Goal: Task Accomplishment & Management: Manage account settings

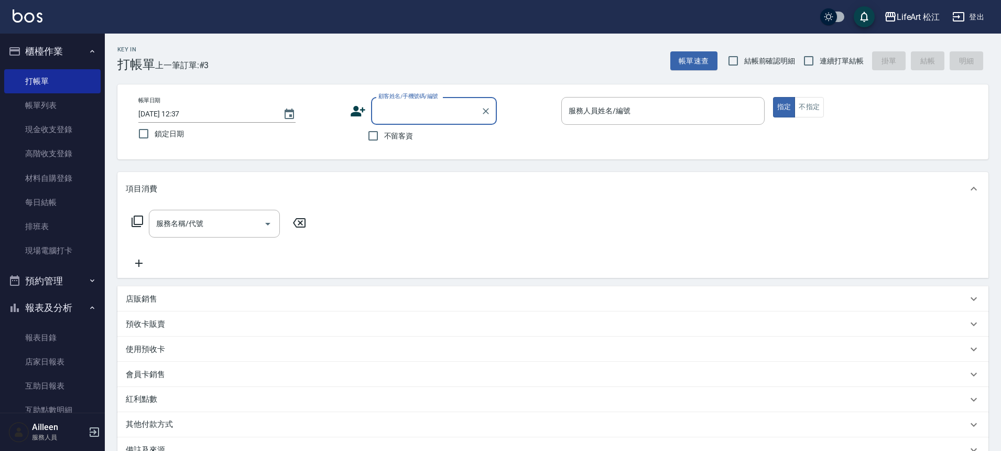
type input "t"
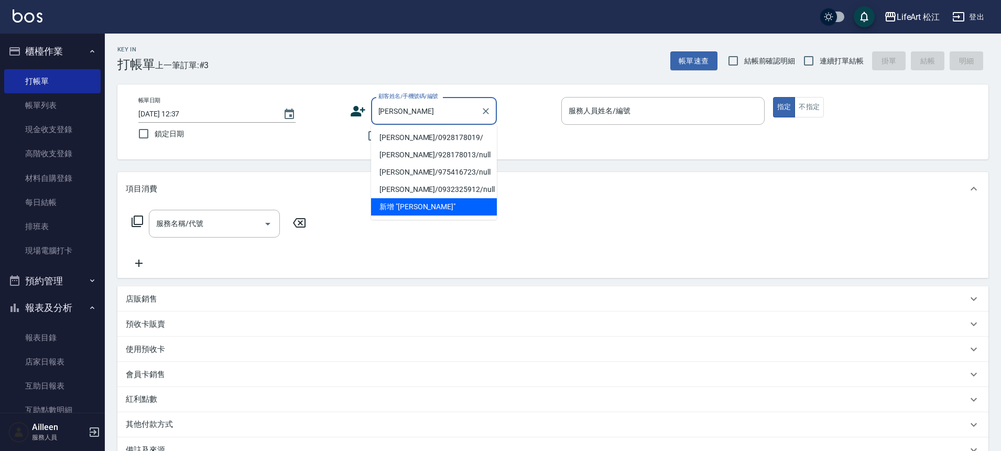
click at [401, 136] on li "[PERSON_NAME]/0928178019/" at bounding box center [434, 137] width 126 height 17
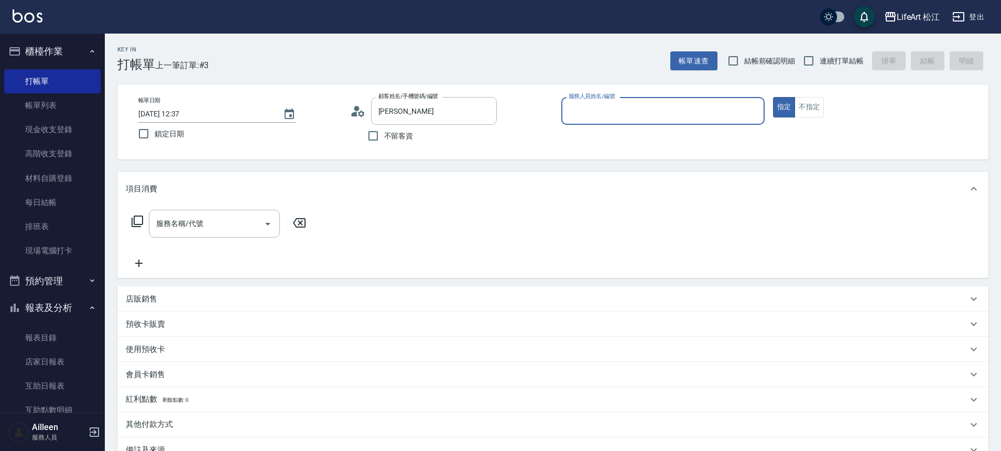
type input "[PERSON_NAME]/0928178019/"
type input "Momo(無代號)"
click at [186, 217] on input "服務名稱/代號" at bounding box center [207, 223] width 106 height 18
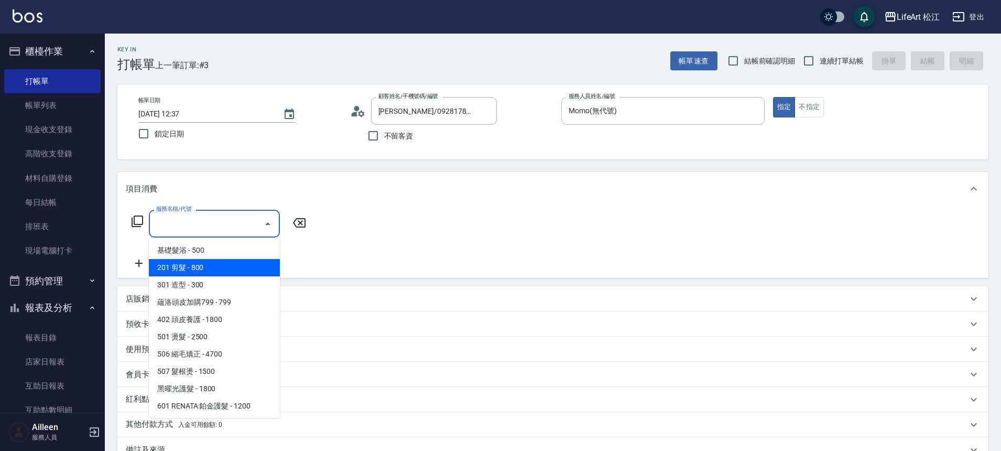
click at [197, 263] on span "201 剪髮 - 800" at bounding box center [214, 267] width 131 height 17
type input "201 剪髮(201)"
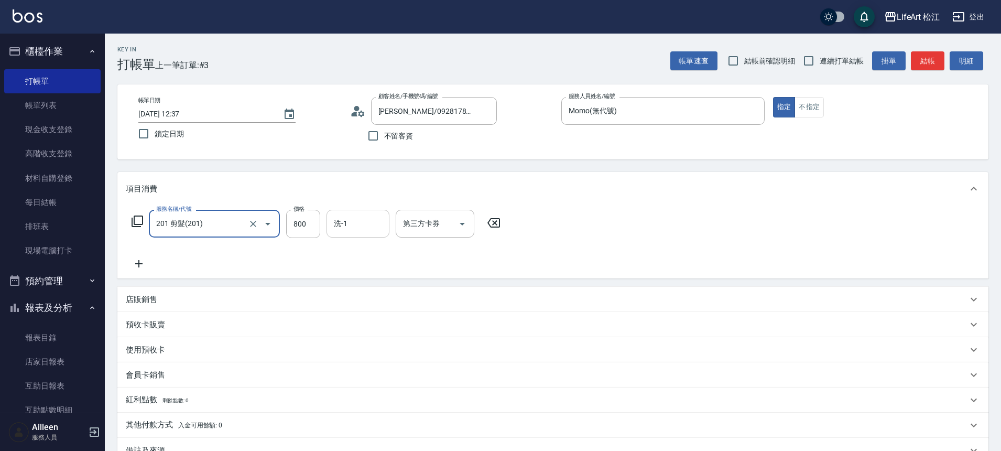
click at [357, 228] on input "洗-1" at bounding box center [357, 223] width 53 height 18
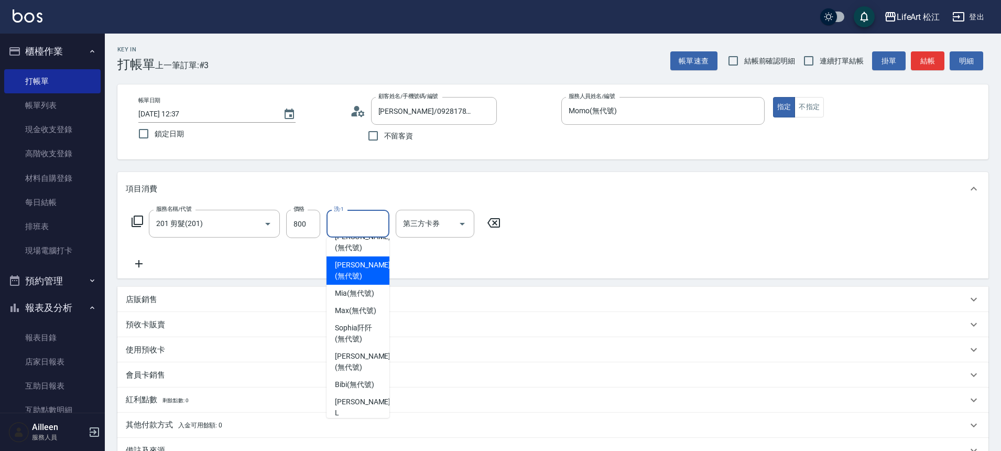
scroll to position [121, 0]
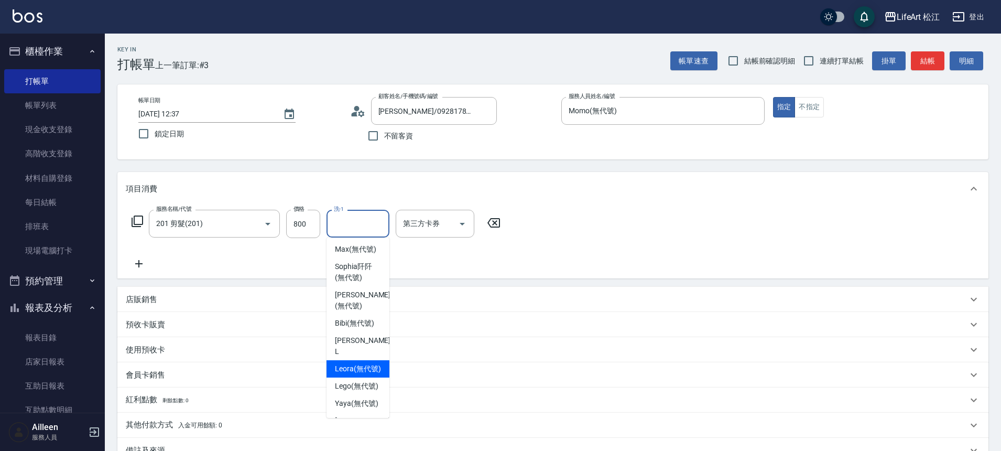
click at [347, 374] on span "Leora (無代號)" at bounding box center [358, 368] width 46 height 11
type input "Leora(無代號)"
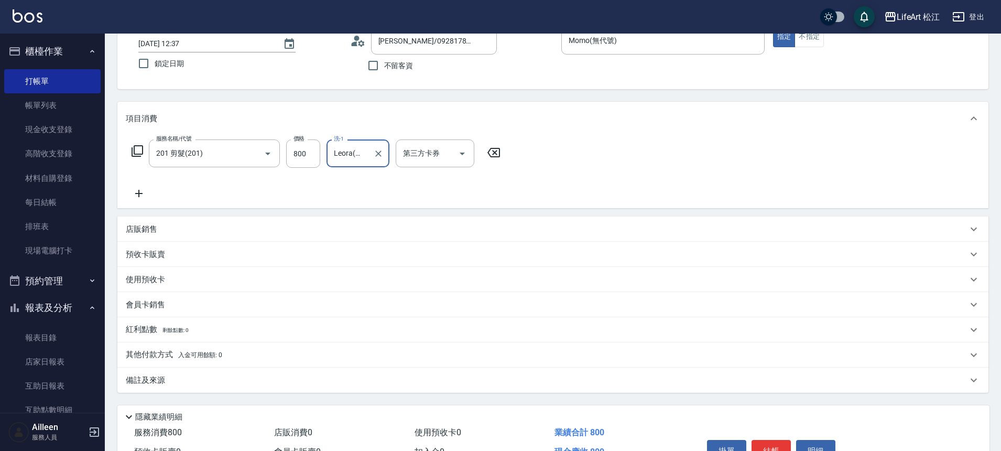
scroll to position [107, 0]
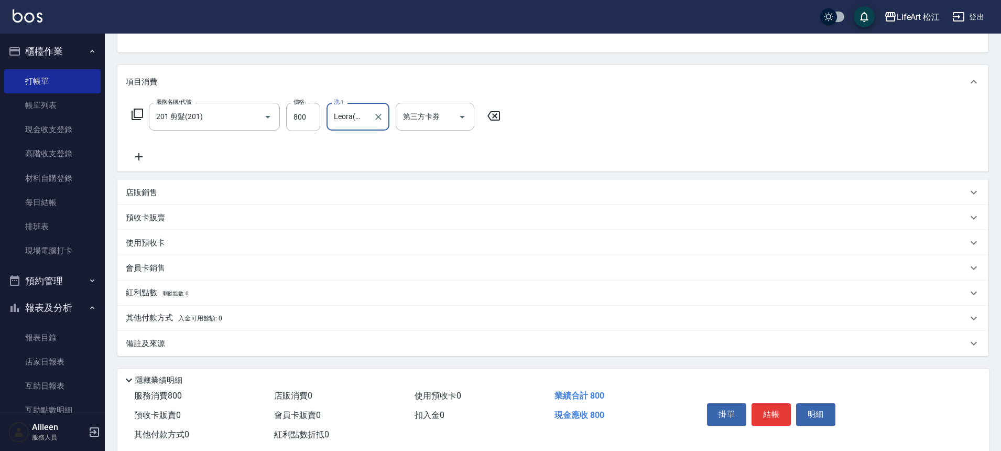
click at [299, 350] on div "備註及來源" at bounding box center [552, 343] width 871 height 25
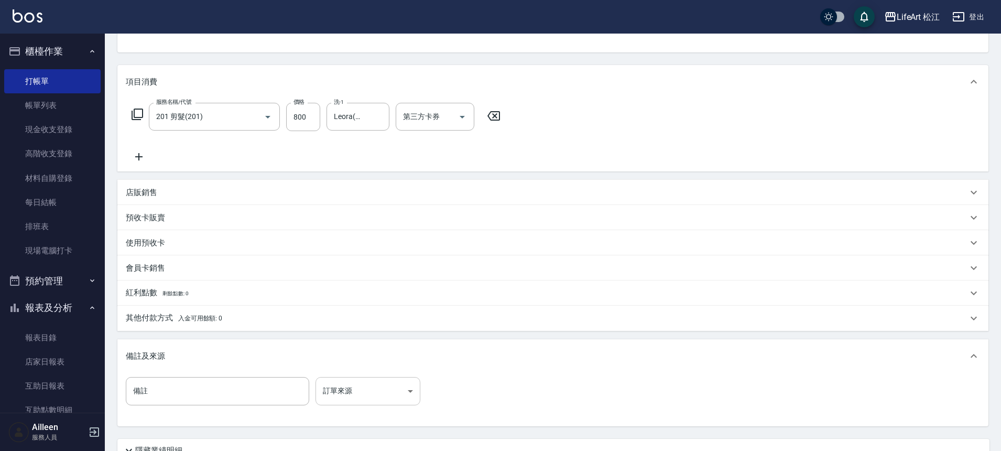
drag, startPoint x: 440, startPoint y: 401, endPoint x: 376, endPoint y: 384, distance: 66.6
click at [440, 401] on div "備註 備註 訂單來源 ​ 訂單來源" at bounding box center [553, 397] width 855 height 41
click at [369, 383] on body "LifeArt 松江 登出 櫃檯作業 打帳單 帳單列表 現金收支登錄 高階收支登錄 材料自購登錄 每日結帳 排班表 現場電腦打卡 預約管理 預約管理 單日預約…" at bounding box center [500, 216] width 1001 height 647
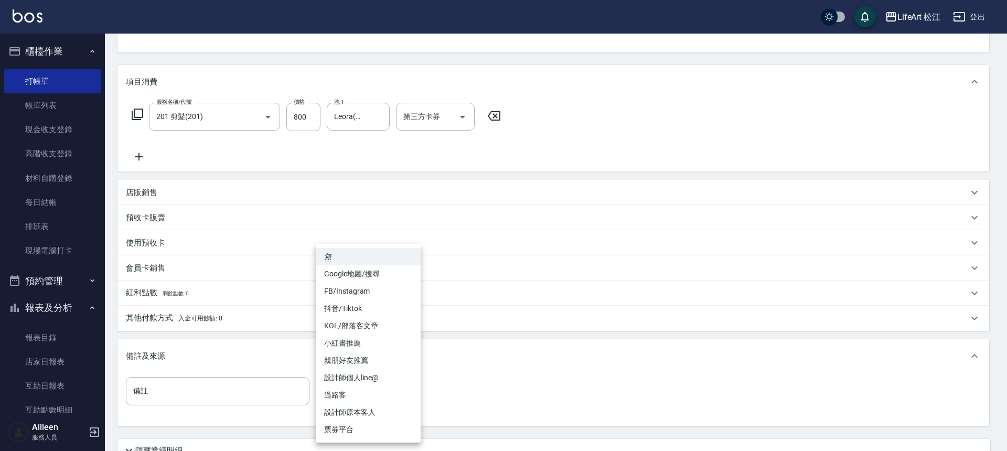
click at [369, 382] on li "設計師個人line@" at bounding box center [368, 377] width 105 height 17
type input "設計師個人line@"
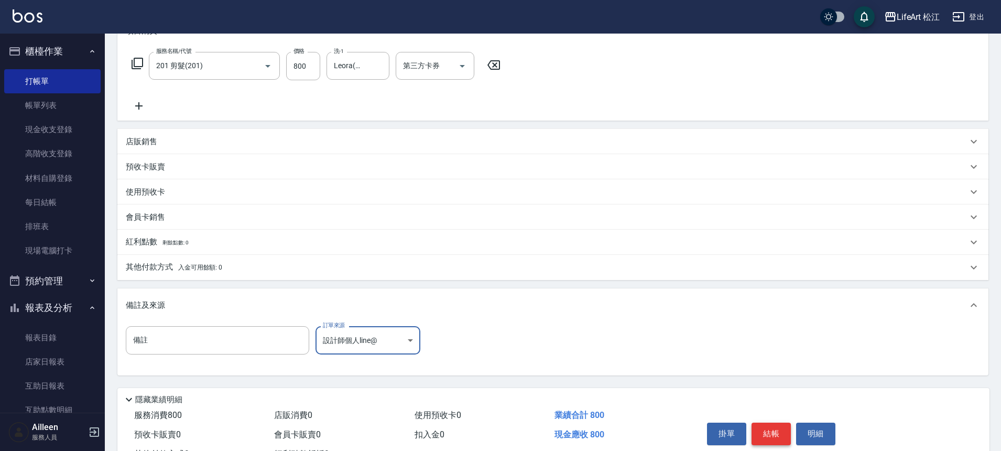
scroll to position [201, 0]
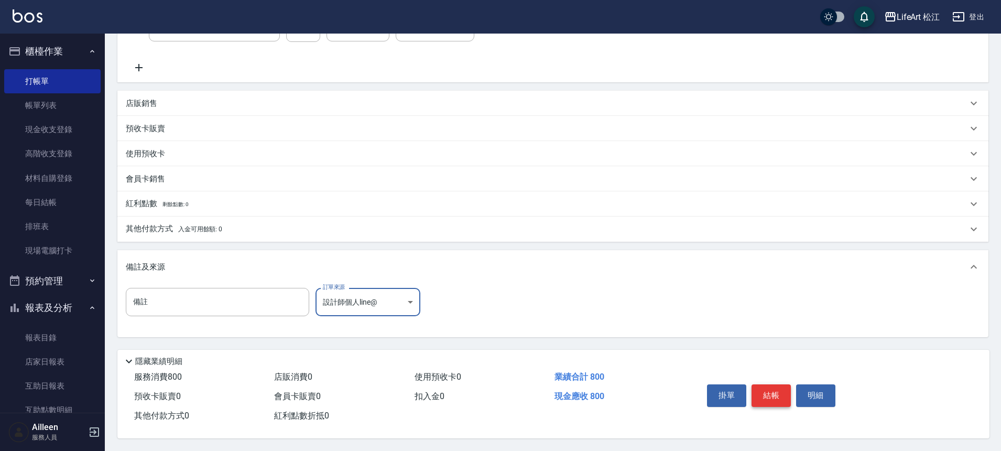
click at [755, 386] on button "結帳" at bounding box center [771, 395] width 39 height 22
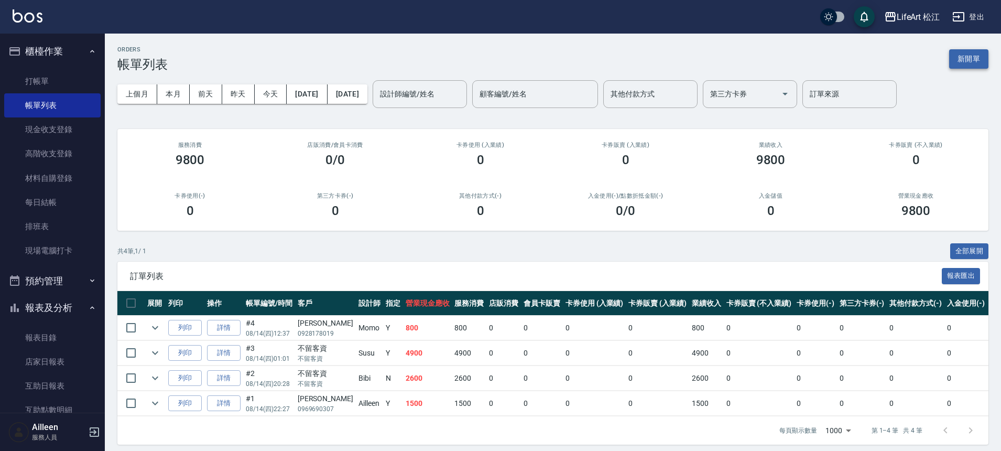
click at [964, 57] on button "新開單" at bounding box center [968, 58] width 39 height 19
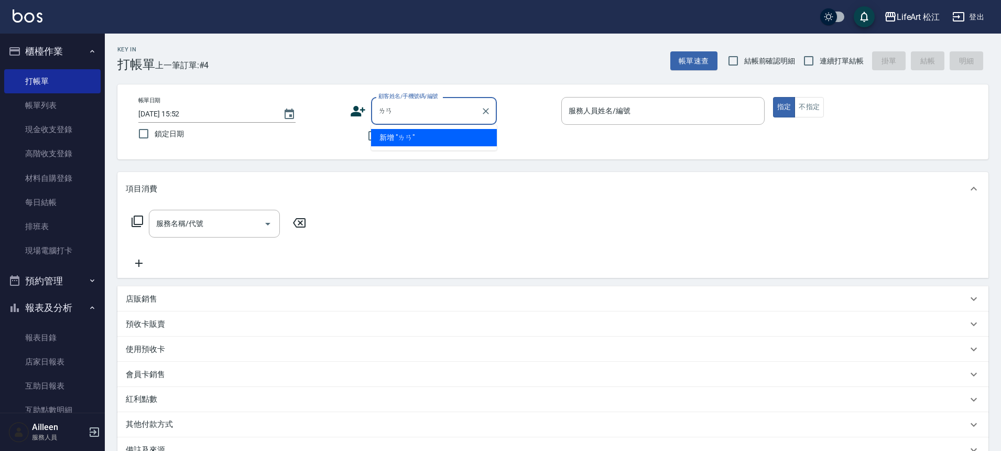
type input "藍"
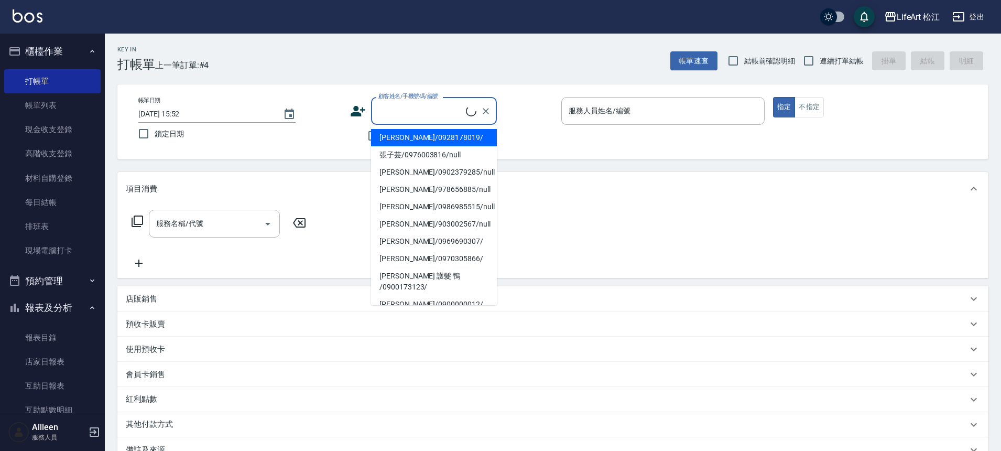
click at [553, 147] on div "帳單日期 [DATE] 15:52 鎖定日期 顧客姓名/手機號碼/編號 顧客姓名/手機號碼/編號 不留客資 服務人員姓名/編號 服務人員姓名/編號 指定 不指定" at bounding box center [552, 121] width 871 height 75
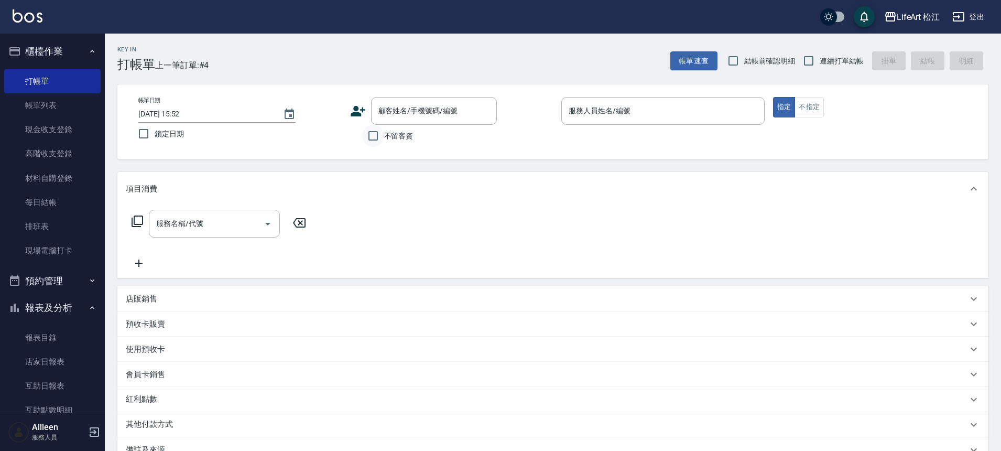
click at [367, 138] on input "不留客資" at bounding box center [373, 136] width 22 height 22
checkbox input "true"
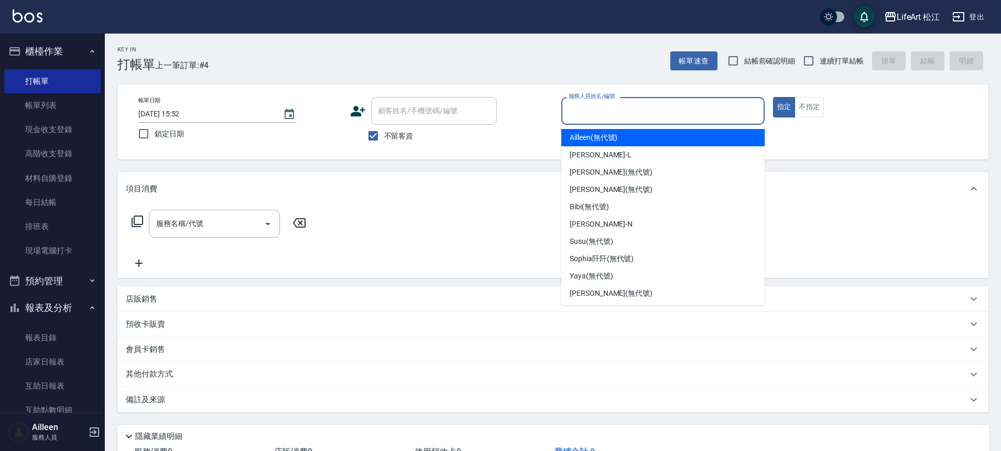
click at [628, 120] on div "服務人員姓名/編號" at bounding box center [662, 111] width 203 height 28
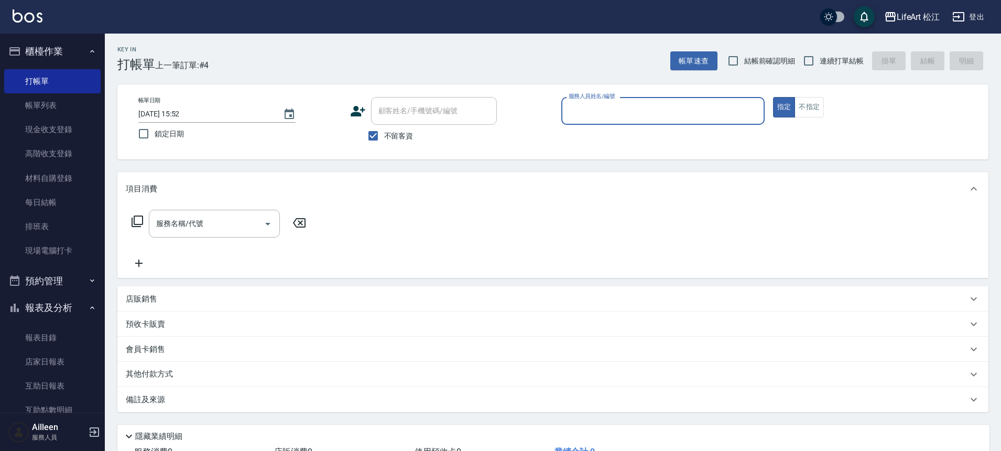
click at [617, 106] on input "服務人員姓名/編號" at bounding box center [663, 111] width 194 height 18
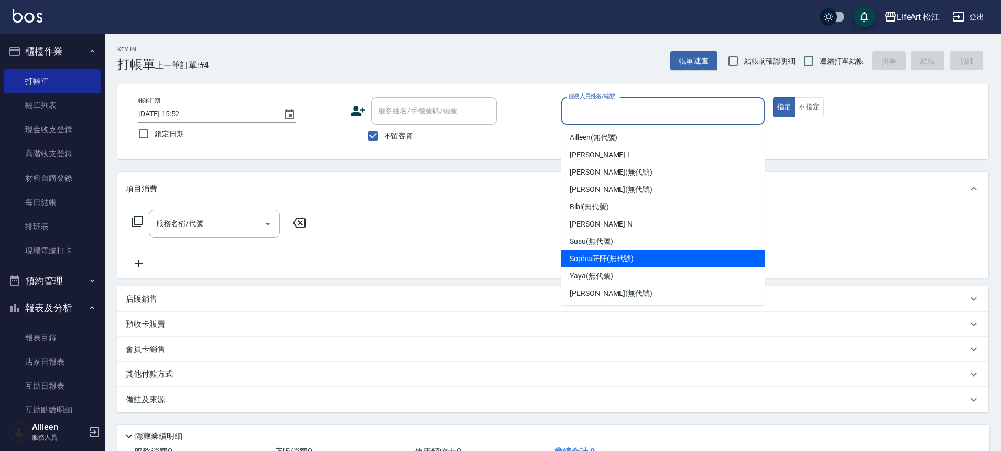
scroll to position [122, 0]
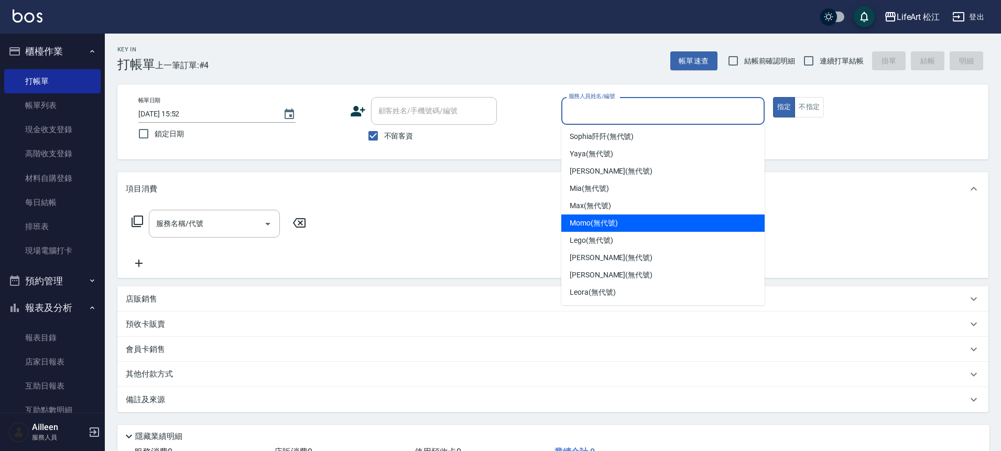
click at [603, 229] on div "Momo (無代號)" at bounding box center [662, 222] width 203 height 17
type input "Momo(無代號)"
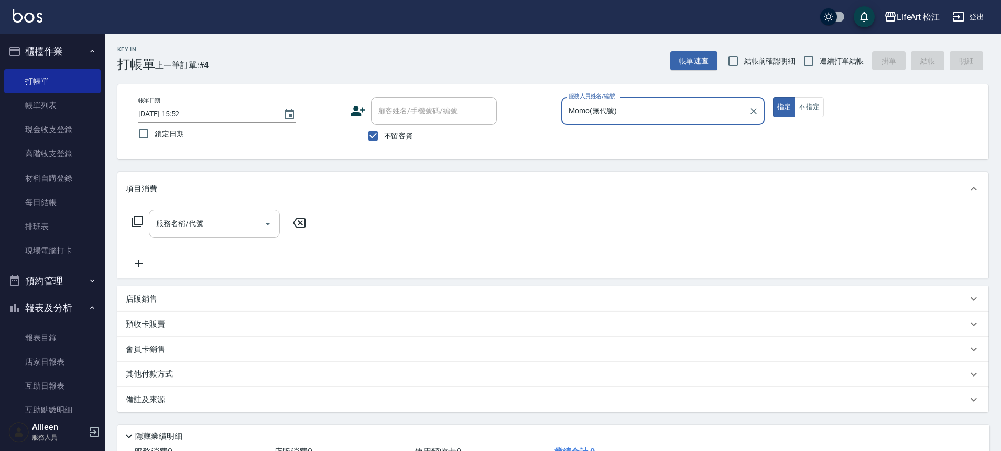
click at [228, 226] on input "服務名稱/代號" at bounding box center [207, 223] width 106 height 18
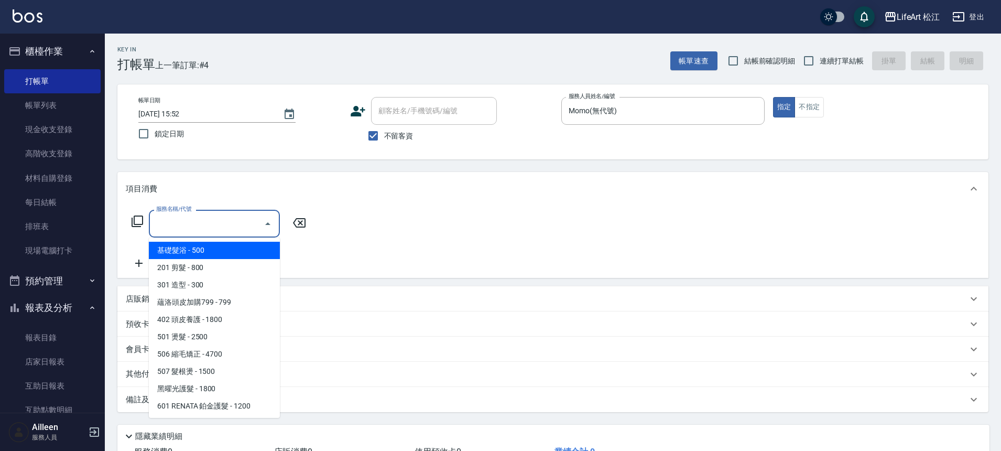
click at [199, 254] on span "基礎髮浴 - 500" at bounding box center [214, 250] width 131 height 17
type input "基礎髮浴 (101)"
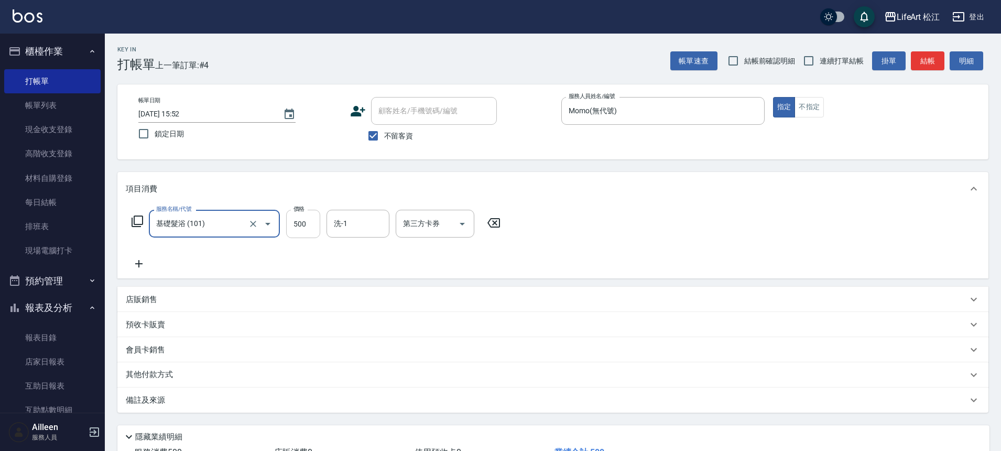
click at [306, 231] on input "500" at bounding box center [303, 224] width 34 height 28
type input "350"
click at [131, 263] on icon at bounding box center [139, 263] width 26 height 13
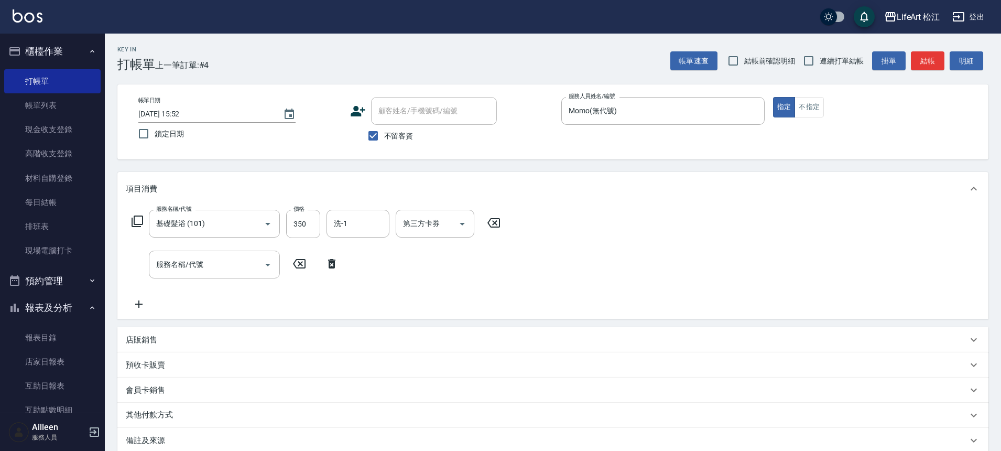
click at [131, 263] on div "服務名稱/代號 服務名稱/代號" at bounding box center [235, 265] width 219 height 28
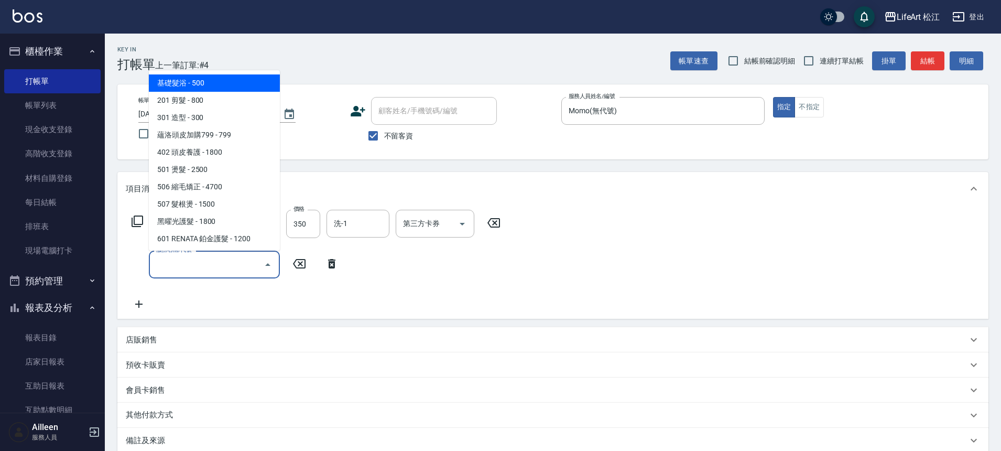
click at [208, 256] on input "服務名稱/代號" at bounding box center [207, 264] width 106 height 18
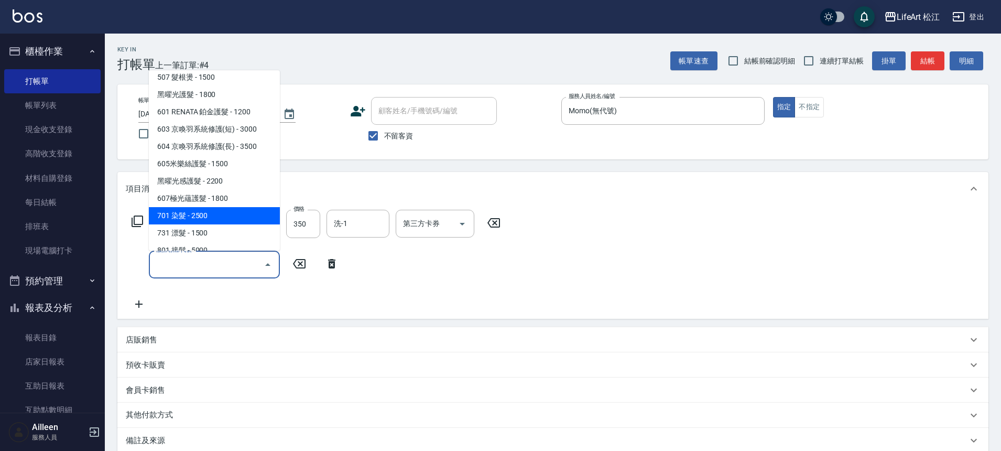
scroll to position [139, 0]
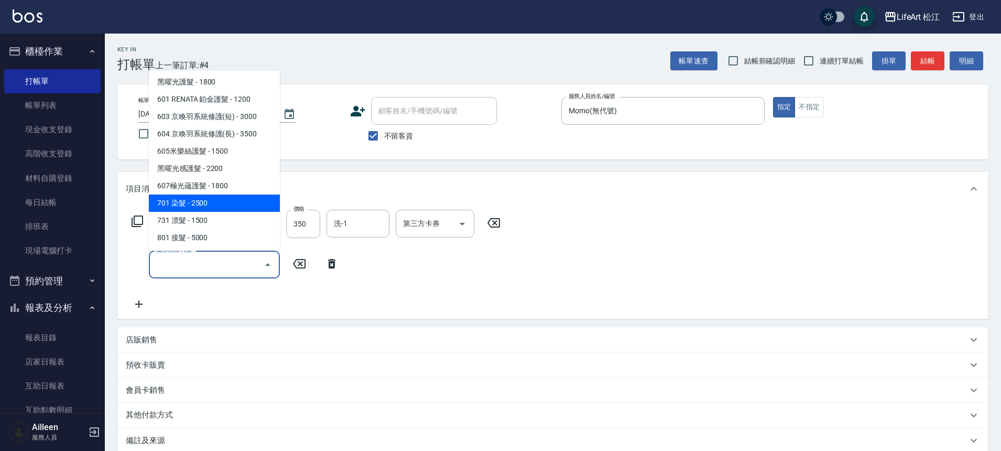
click at [190, 202] on span "701 染髮 - 2500" at bounding box center [214, 202] width 131 height 17
type input "701 染髮(701)"
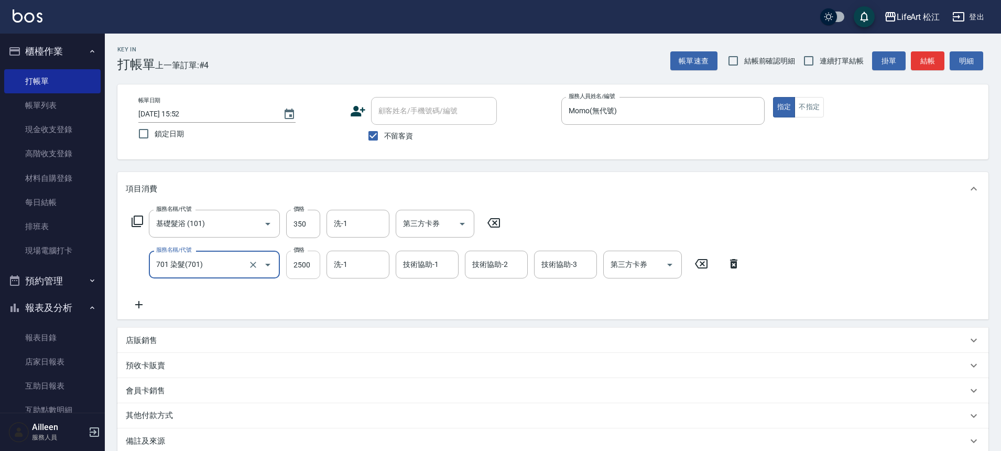
click at [315, 272] on input "2500" at bounding box center [303, 265] width 34 height 28
type input "3000"
click at [144, 312] on div "服務名稱/代號 基礎髮浴 (101) 服務名稱/代號 價格 350 價格 洗-1 洗-1 第三方卡券 第三方卡券 服務名稱/代號 701 染髮(701) 服務…" at bounding box center [552, 263] width 871 height 114
click at [140, 307] on icon at bounding box center [139, 304] width 26 height 13
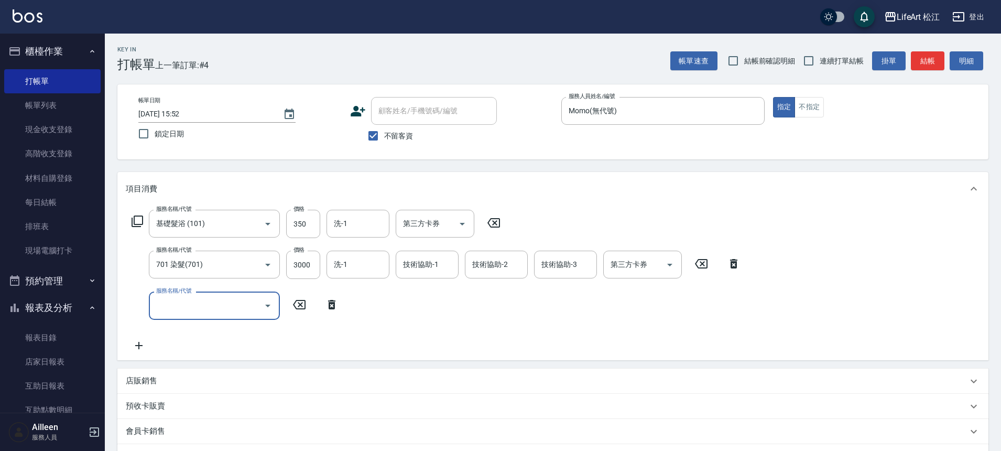
click at [187, 304] on input "服務名稱/代號" at bounding box center [207, 305] width 106 height 18
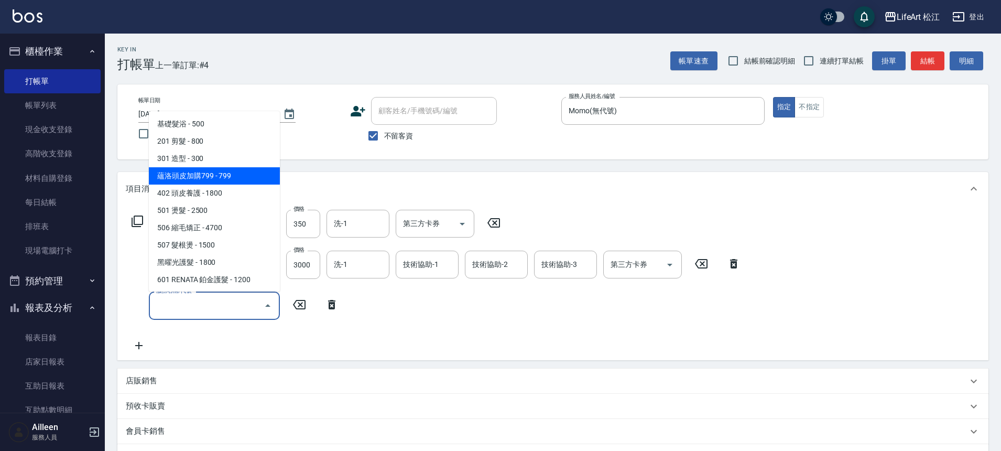
click at [207, 179] on span "蘊洛頭皮加購799 - 799" at bounding box center [214, 175] width 131 height 17
type input "蘊洛頭皮加購799(401)"
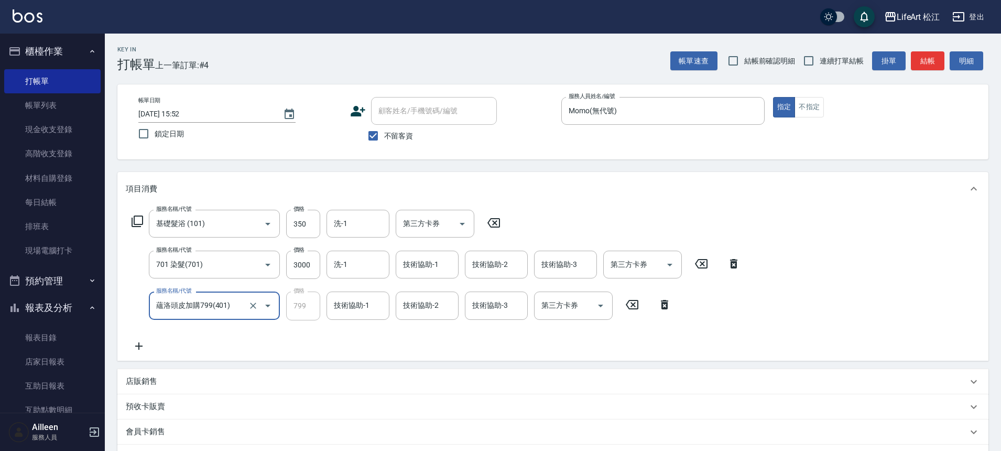
click at [138, 348] on icon at bounding box center [138, 345] width 7 height 7
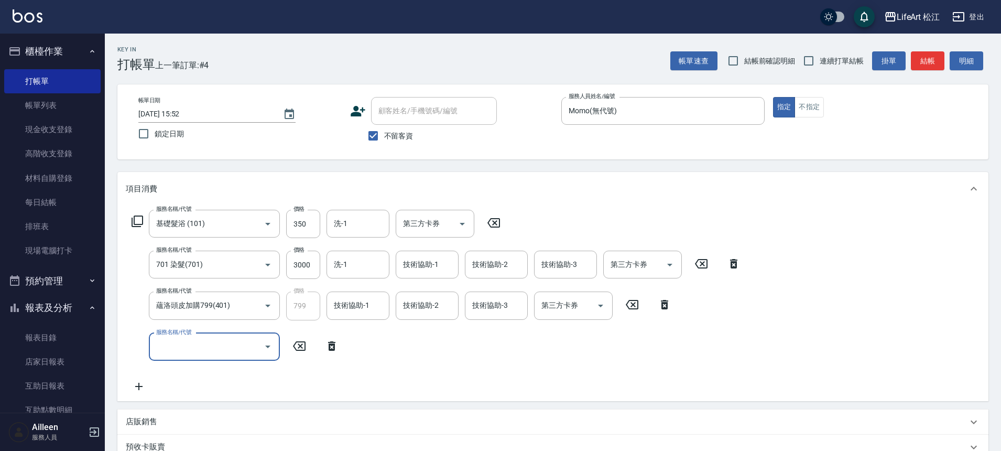
click at [194, 351] on input "服務名稱/代號" at bounding box center [207, 347] width 106 height 18
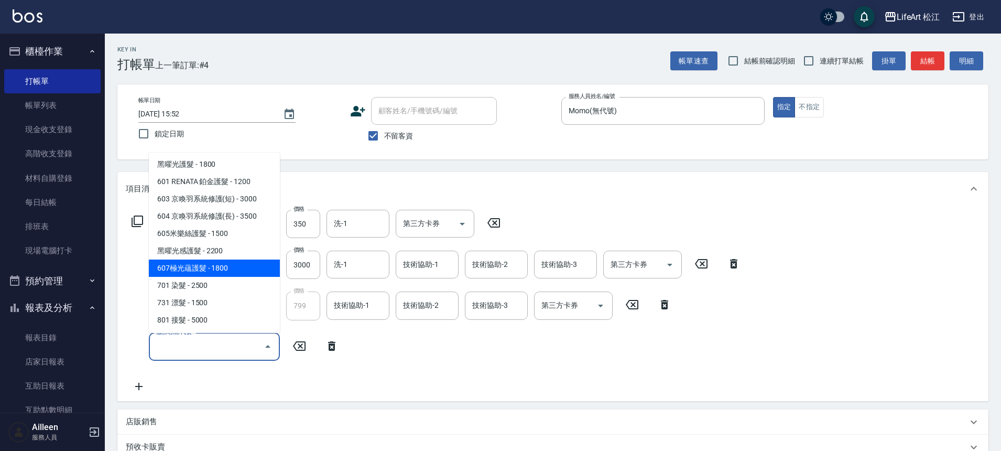
click at [203, 266] on span "607極光蘊護髮 - 1800" at bounding box center [214, 268] width 131 height 17
type input "607極光蘊護髮(607)"
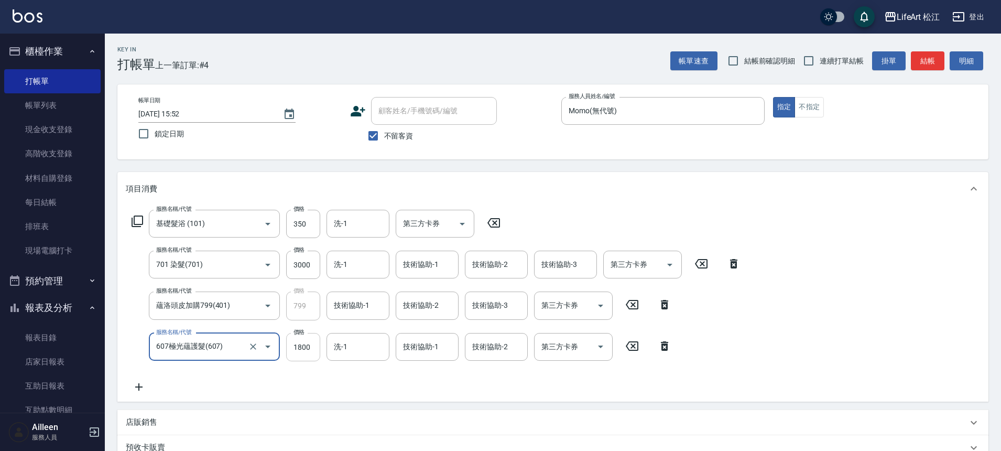
click at [302, 348] on input "1800" at bounding box center [303, 347] width 34 height 28
type input "2200"
click at [361, 262] on input "洗-1" at bounding box center [357, 264] width 53 height 18
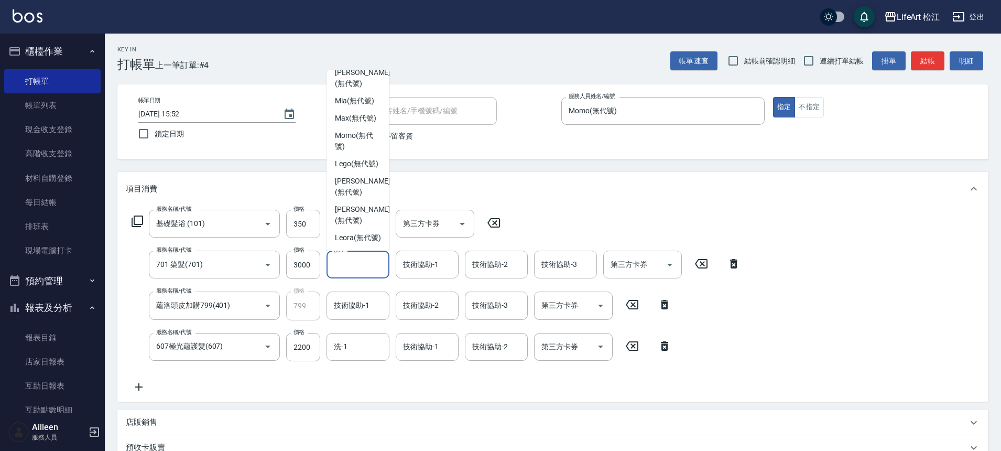
scroll to position [254, 0]
click at [373, 232] on span "Leora (無代號)" at bounding box center [358, 237] width 46 height 11
type input "Leora(無代號)"
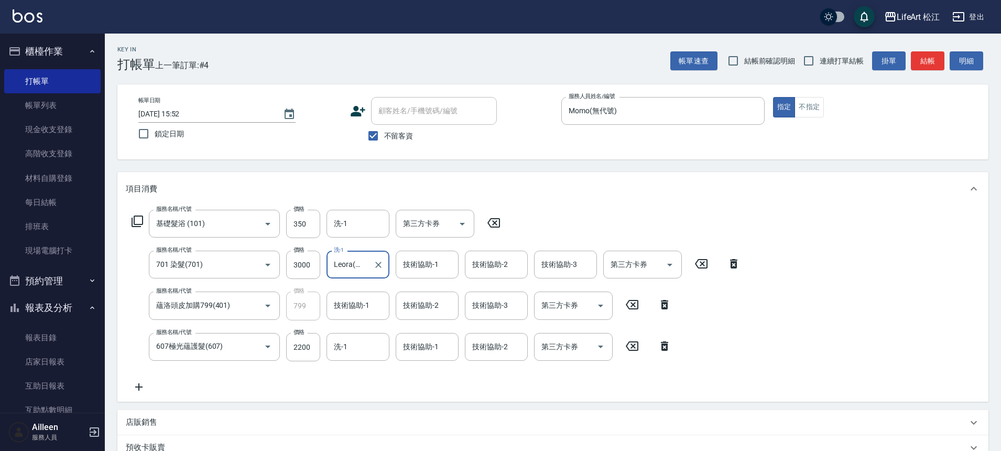
click at [421, 260] on div "技術協助-1 技術協助-1" at bounding box center [427, 265] width 63 height 28
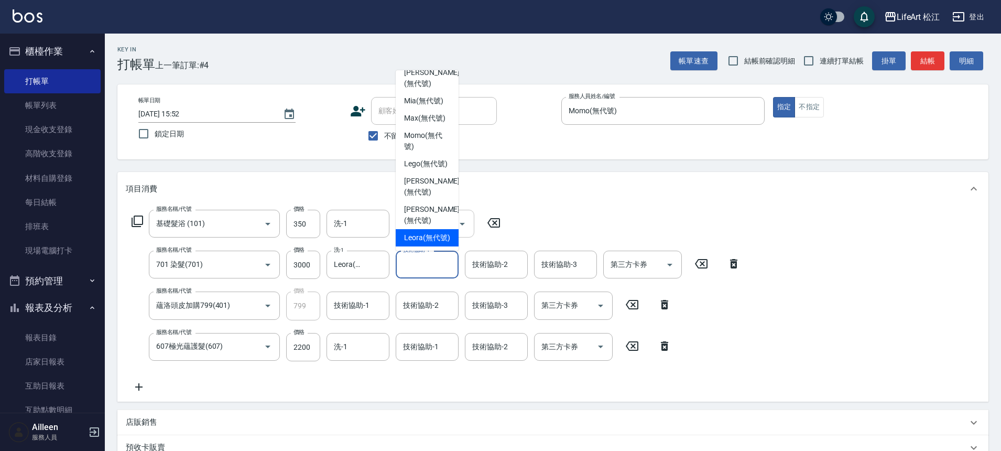
click at [430, 234] on span "Leora (無代號)" at bounding box center [427, 237] width 46 height 11
type input "Leora(無代號)"
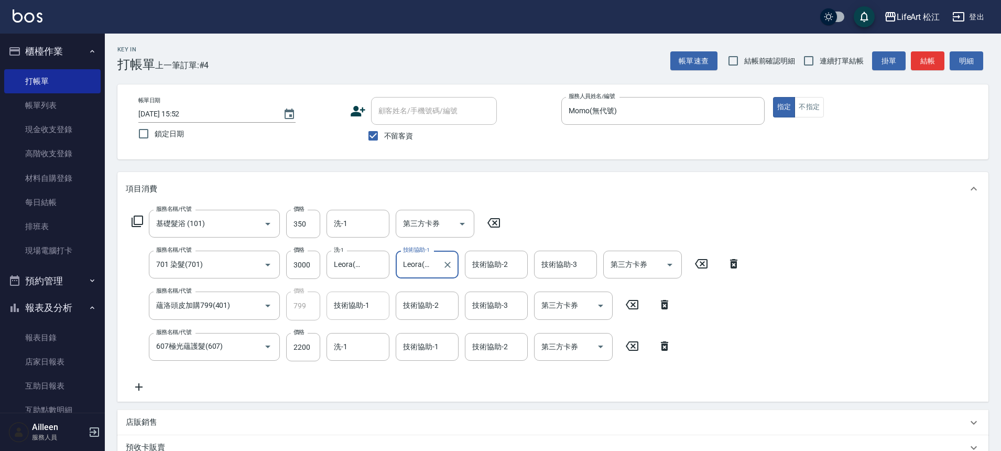
click at [372, 305] on input "技術協助-1" at bounding box center [357, 305] width 53 height 18
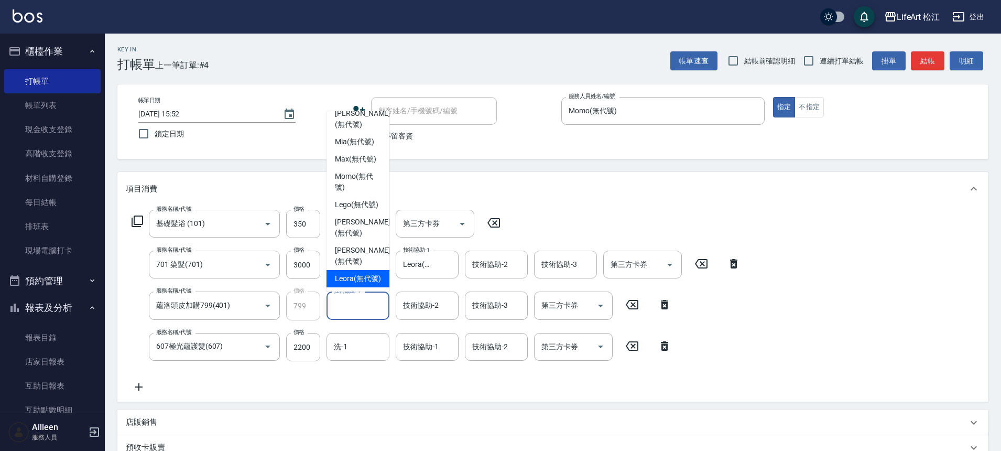
click at [355, 273] on span "Leora (無代號)" at bounding box center [358, 278] width 46 height 11
type input "Leora(無代號)"
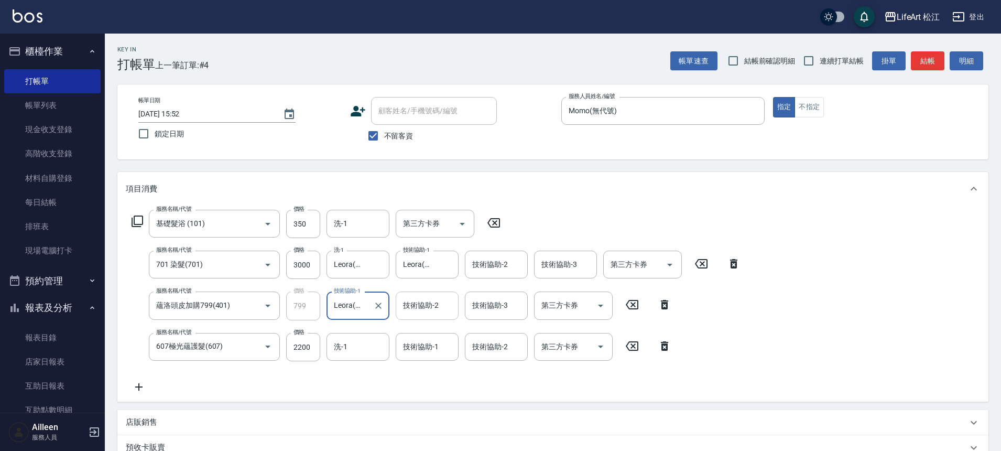
click at [401, 308] on input "技術協助-2" at bounding box center [427, 305] width 53 height 18
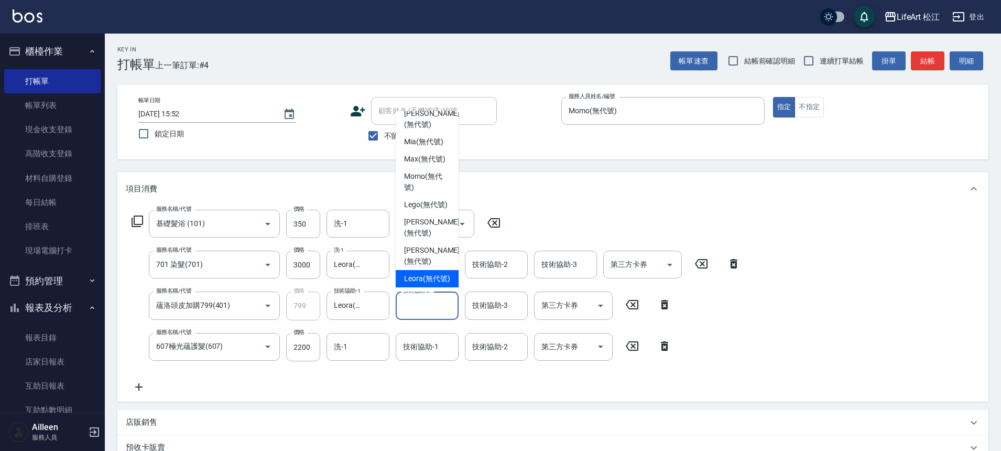
click at [438, 273] on span "Leora (無代號)" at bounding box center [427, 278] width 46 height 11
type input "Leora(無代號)"
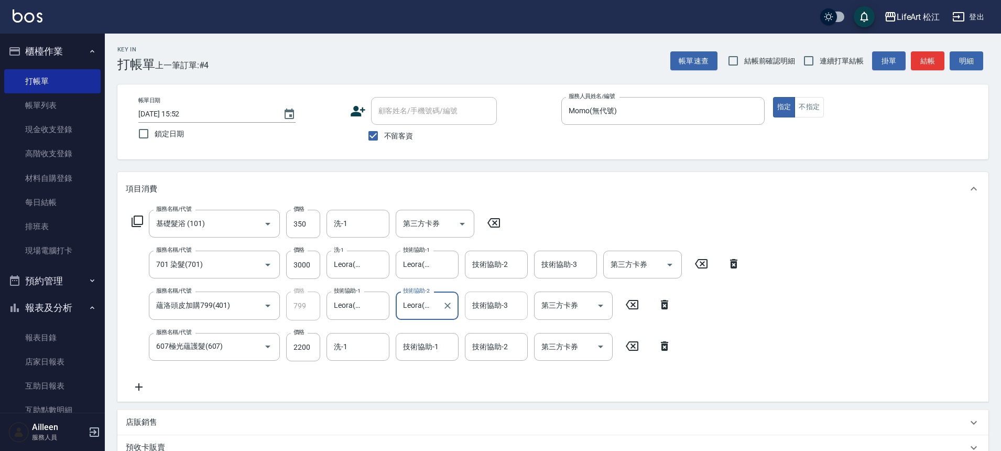
click at [495, 318] on div "技術協助-3" at bounding box center [496, 305] width 63 height 28
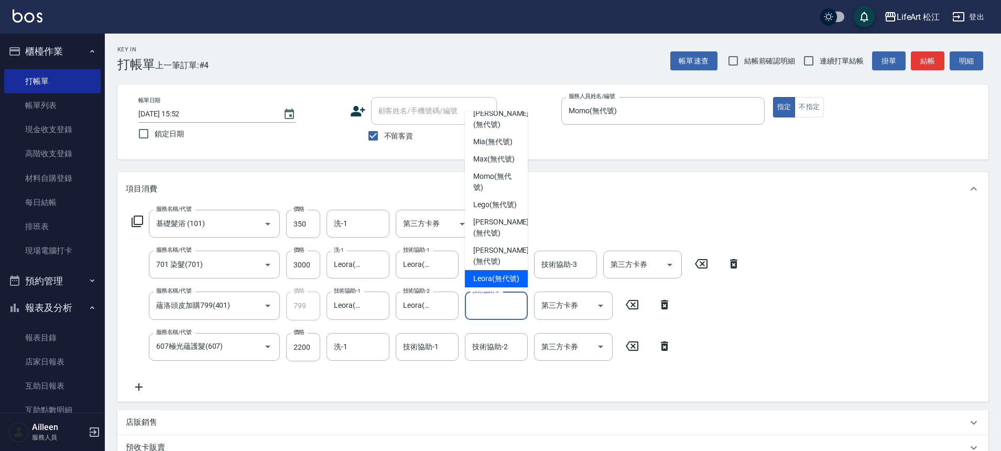
click at [498, 275] on span "Leora (無代號)" at bounding box center [496, 278] width 46 height 11
type input "Leora(無代號)"
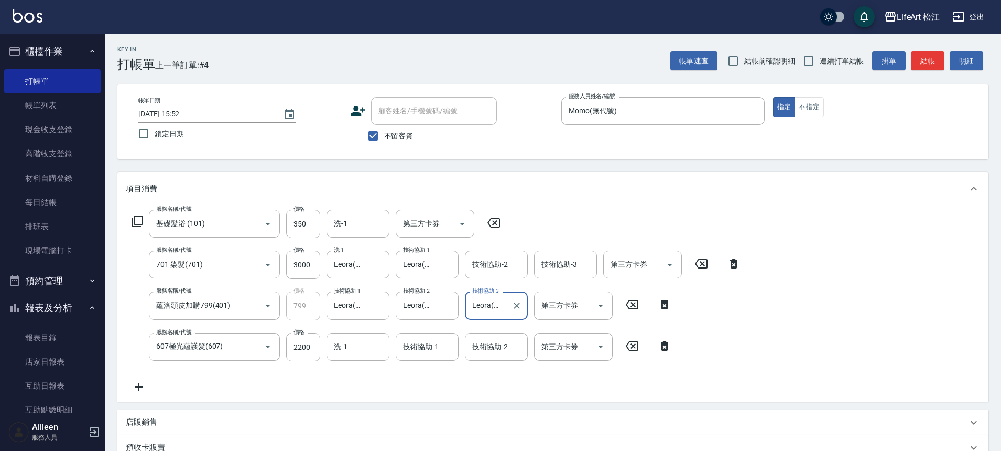
scroll to position [196, 0]
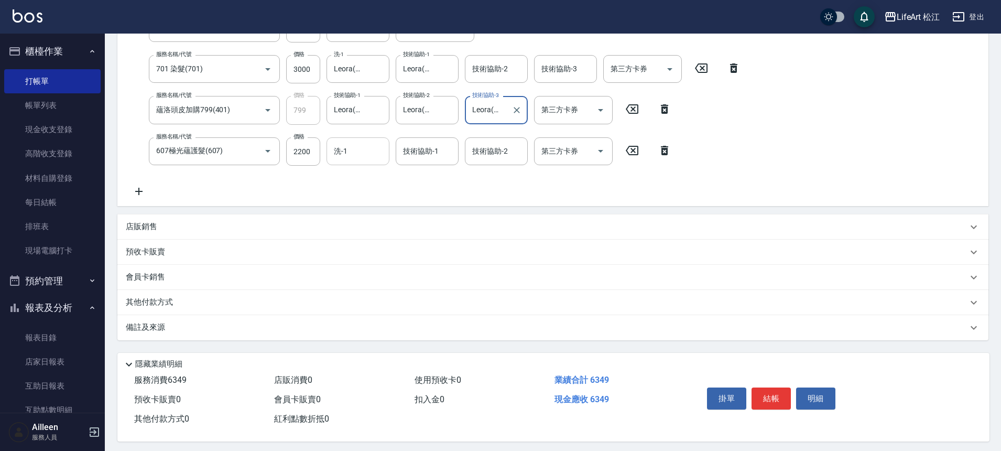
click at [347, 149] on div "洗-1 洗-1" at bounding box center [358, 151] width 63 height 28
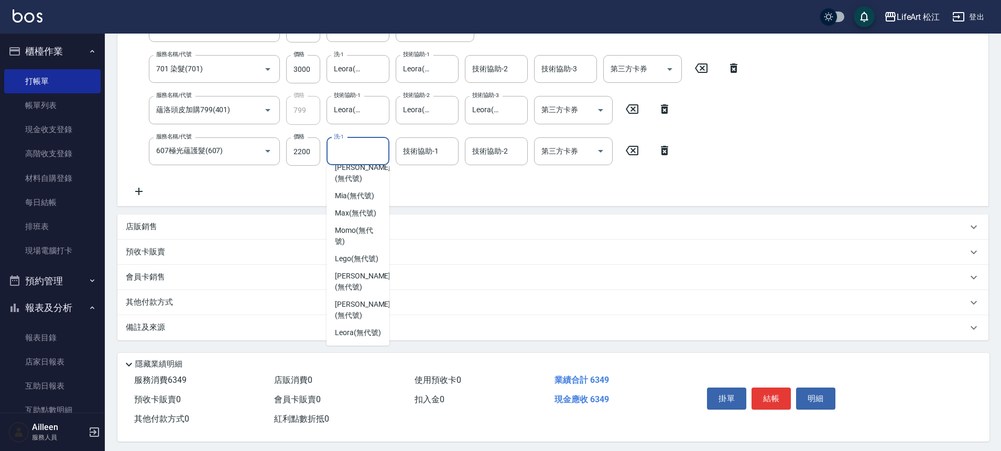
scroll to position [254, 0]
click at [377, 324] on div "Leora (無代號)" at bounding box center [358, 332] width 63 height 17
type input "Leora(無代號)"
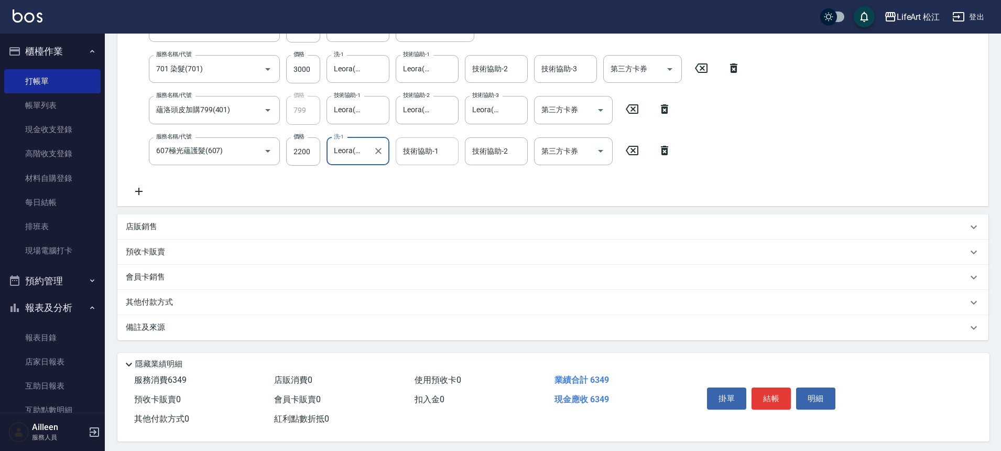
click at [412, 155] on div "技術協助-1 技術協助-1" at bounding box center [427, 151] width 63 height 28
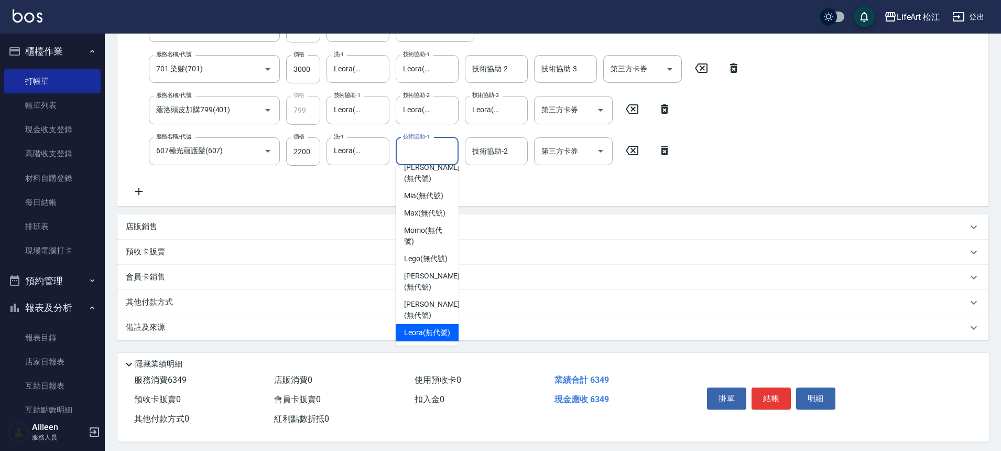
click at [449, 324] on div "Leora (無代號)" at bounding box center [427, 332] width 63 height 17
type input "Leora(無代號)"
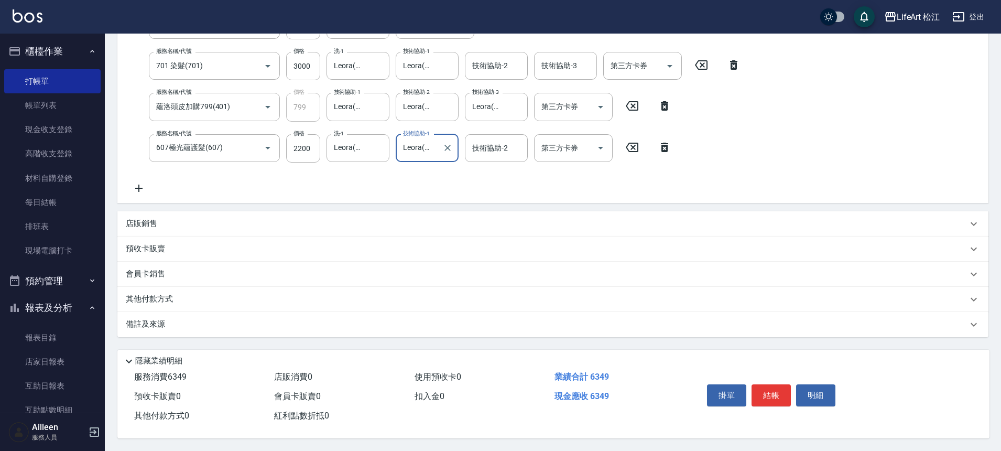
scroll to position [203, 0]
click at [249, 325] on div "備註及來源" at bounding box center [547, 324] width 842 height 11
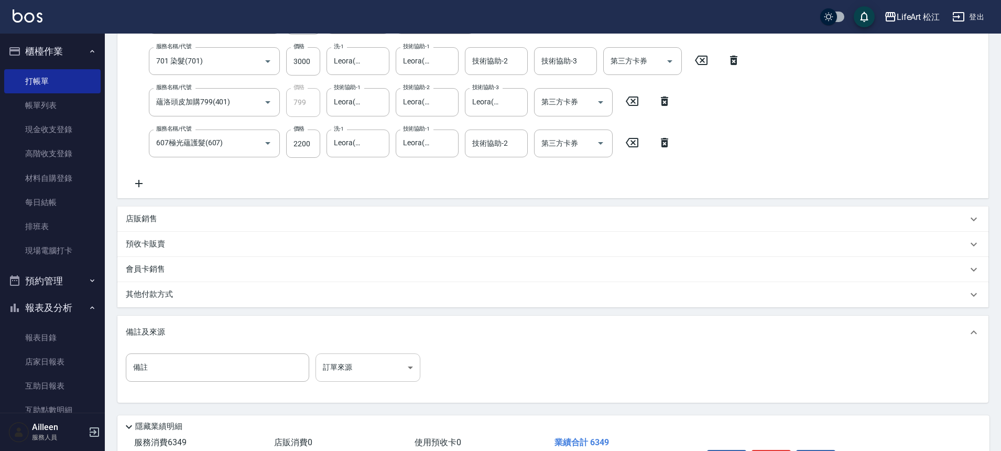
click at [374, 362] on body "LifeArt 松江 登出 櫃檯作業 打帳單 帳單列表 現金收支登錄 高階收支登錄 材料自購登錄 每日結帳 排班表 現場電腦打卡 預約管理 預約管理 單日預約…" at bounding box center [500, 157] width 1001 height 720
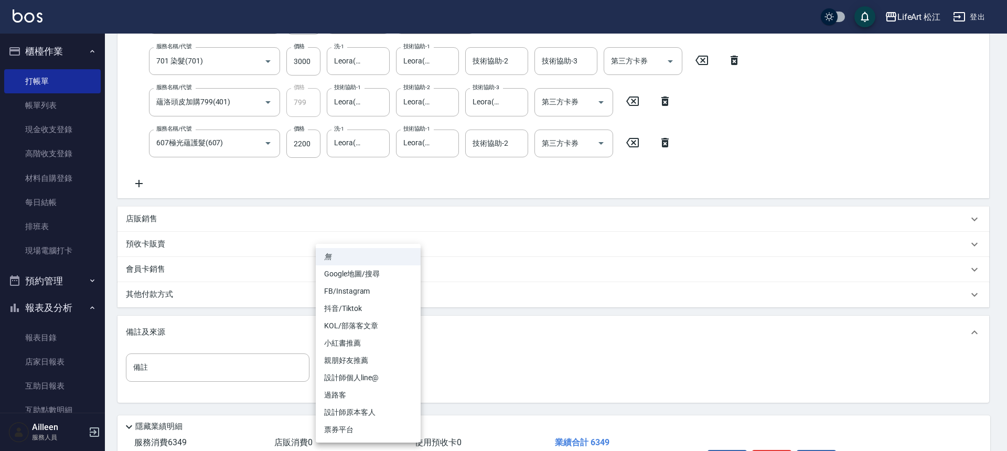
click at [371, 380] on li "設計師個人line@" at bounding box center [368, 377] width 105 height 17
type input "設計師個人line@"
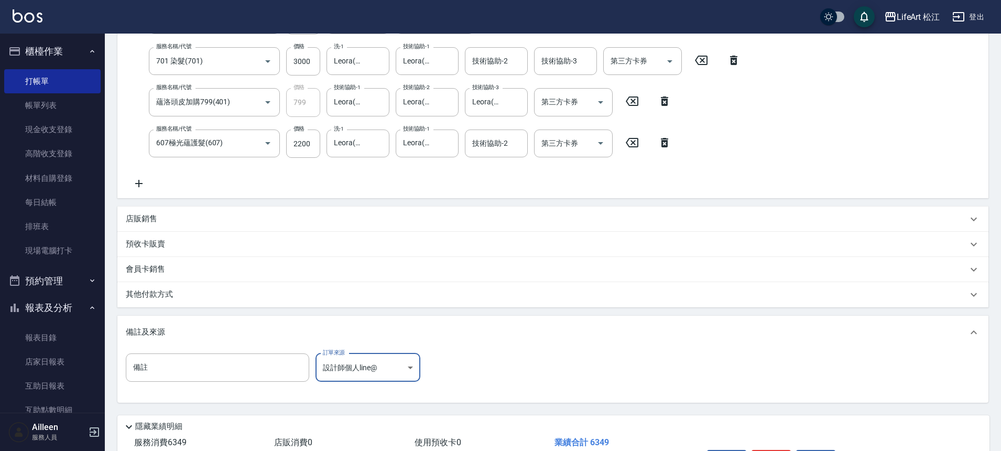
click at [230, 295] on div "其他付款方式" at bounding box center [547, 295] width 842 height 12
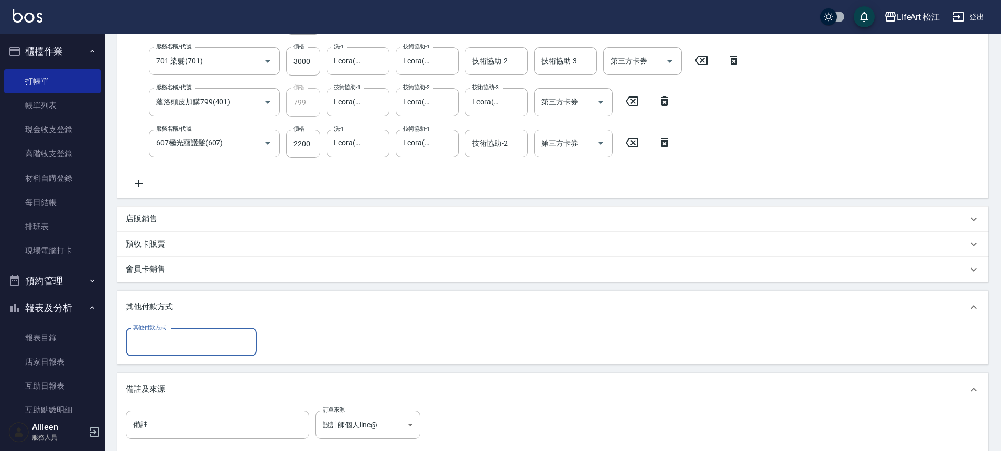
scroll to position [0, 0]
click at [161, 325] on label "其他付款方式" at bounding box center [149, 327] width 33 height 8
click at [161, 333] on input "其他付款方式" at bounding box center [192, 342] width 122 height 18
click at [158, 343] on input "其他付款方式" at bounding box center [192, 342] width 122 height 18
click at [188, 397] on span "信用卡" at bounding box center [191, 403] width 131 height 17
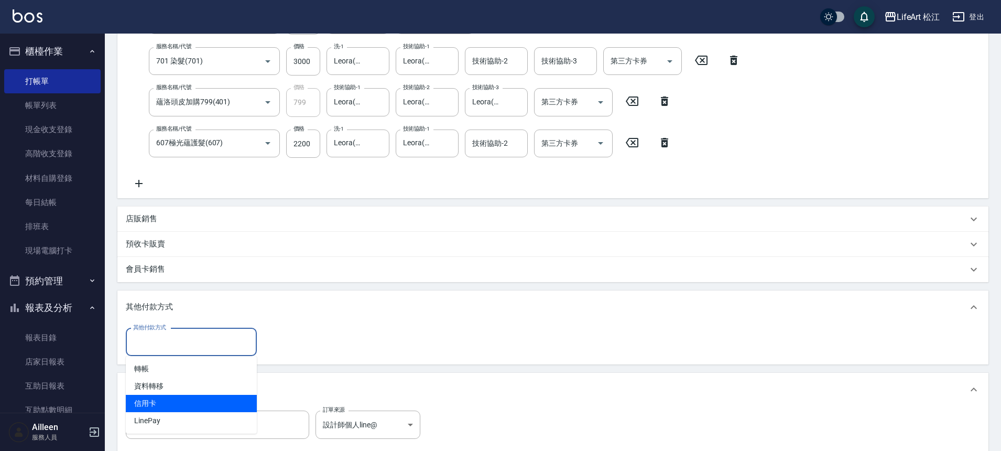
type input "信用卡"
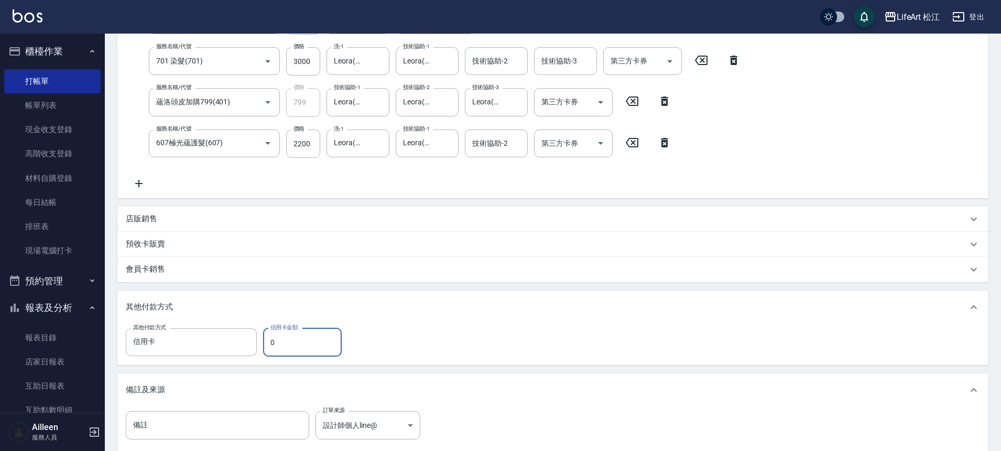
scroll to position [331, 0]
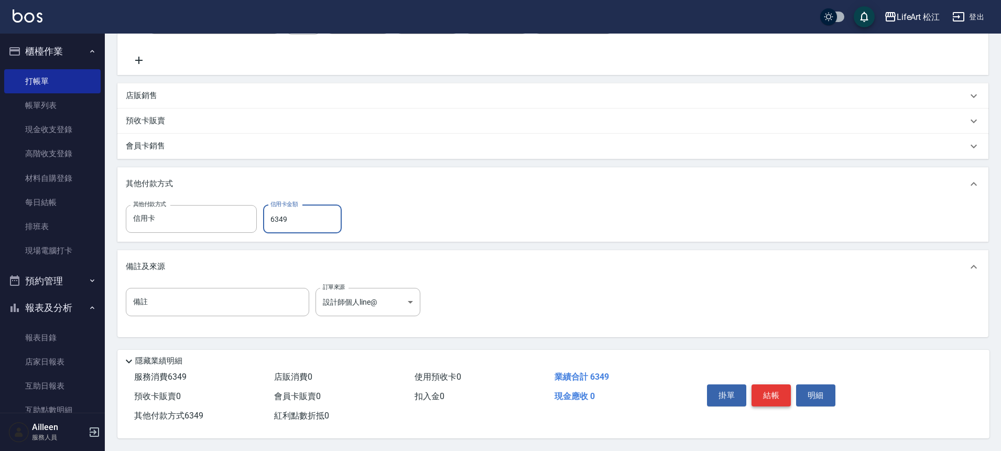
type input "6349"
click at [764, 388] on button "結帳" at bounding box center [771, 395] width 39 height 22
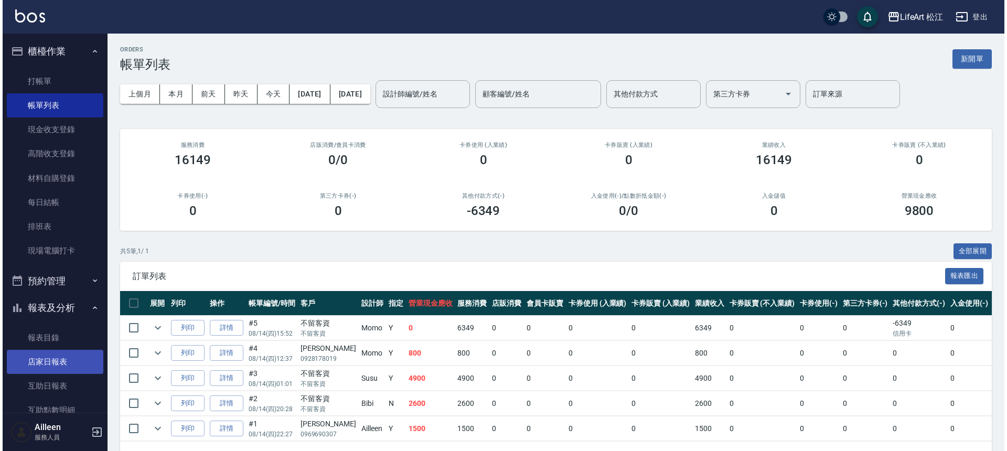
scroll to position [223, 0]
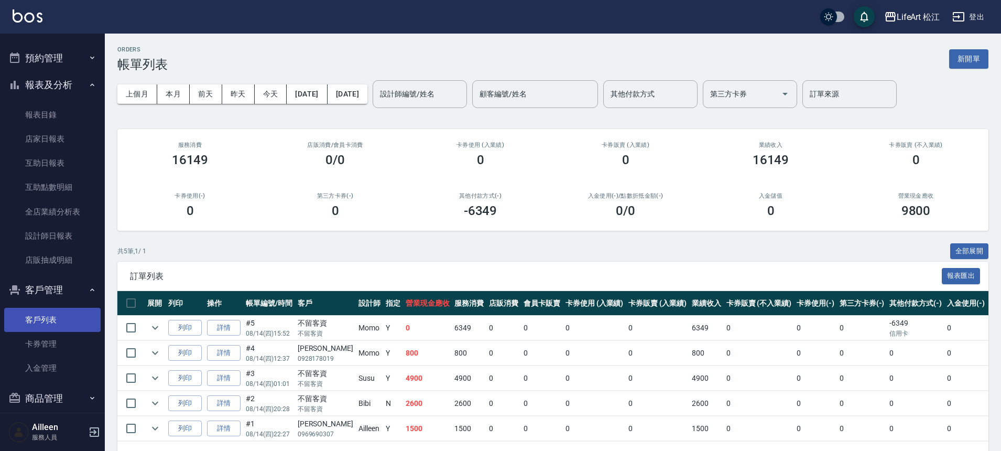
click at [36, 309] on link "客戶列表" at bounding box center [52, 320] width 96 height 24
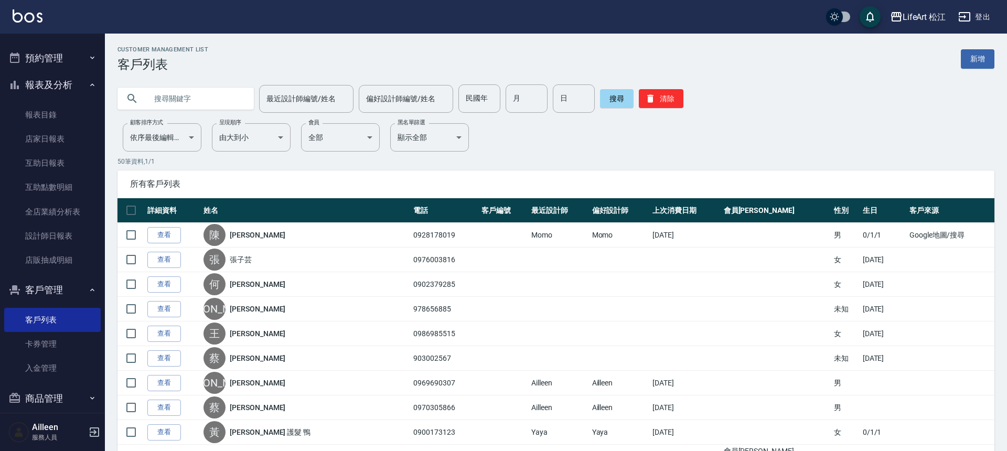
click at [185, 87] on input "text" at bounding box center [196, 98] width 99 height 28
type input "5"
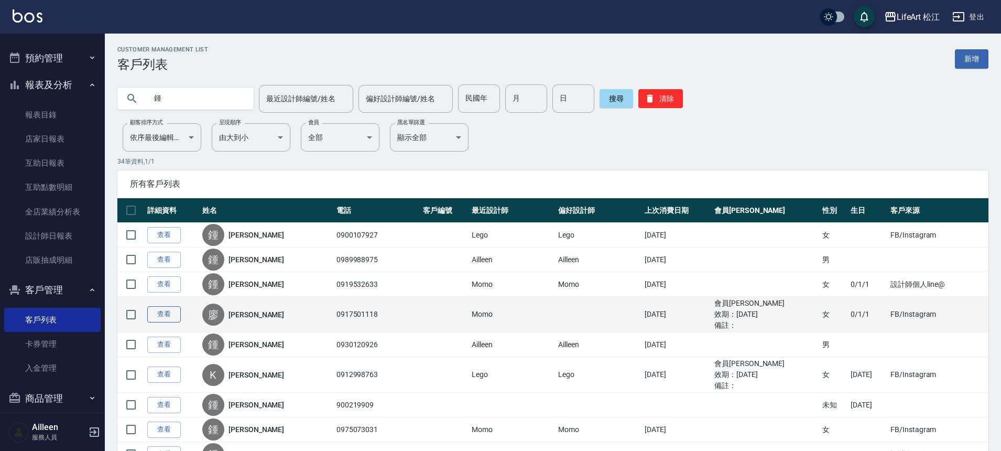
type input "鍾"
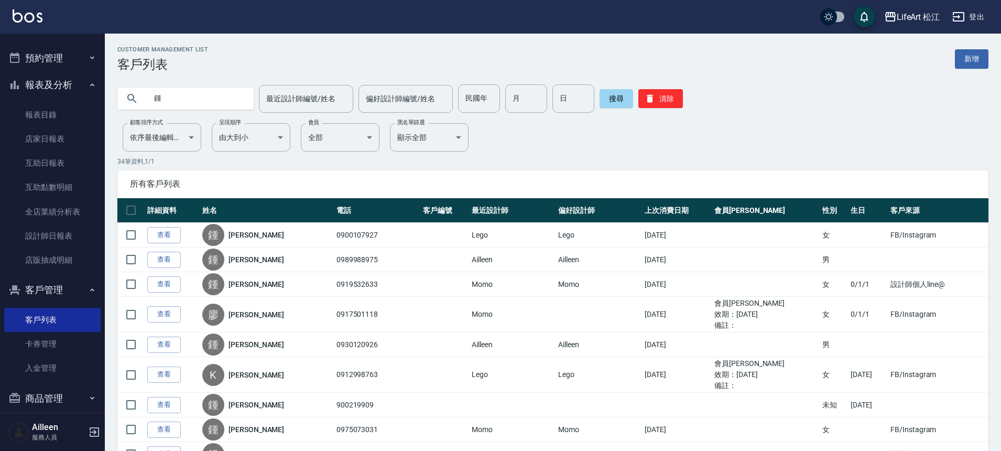
click at [171, 315] on link "查看" at bounding box center [164, 314] width 34 height 16
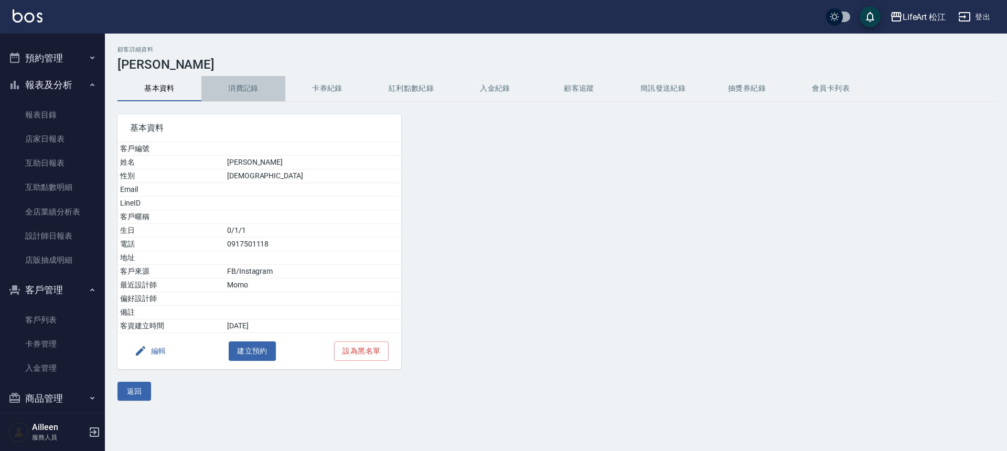
click at [223, 91] on button "消費記錄" at bounding box center [243, 88] width 84 height 25
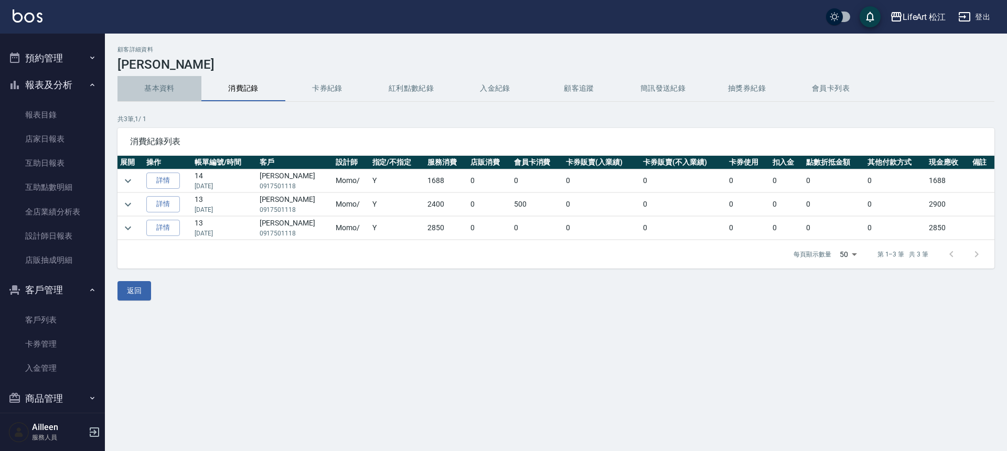
click at [147, 97] on button "基本資料" at bounding box center [159, 88] width 84 height 25
